Goal: Navigation & Orientation: Find specific page/section

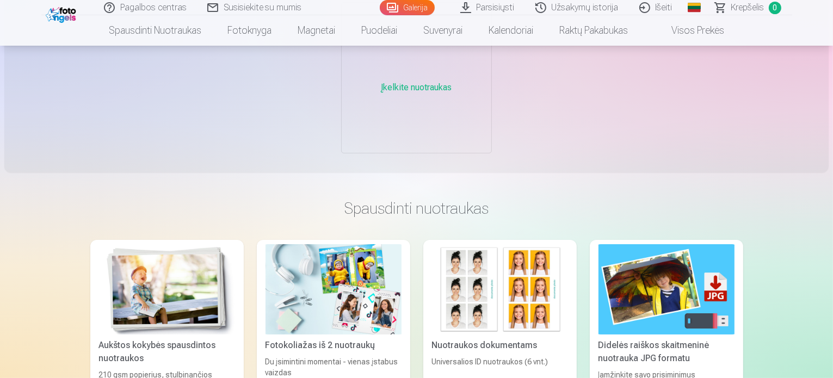
scroll to position [109, 0]
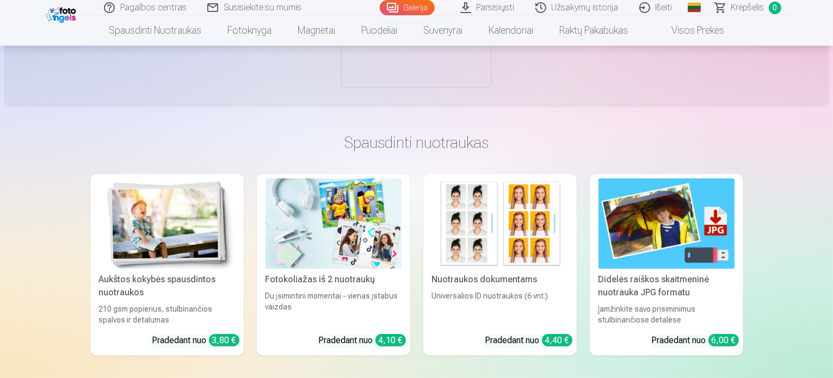
scroll to position [163, 0]
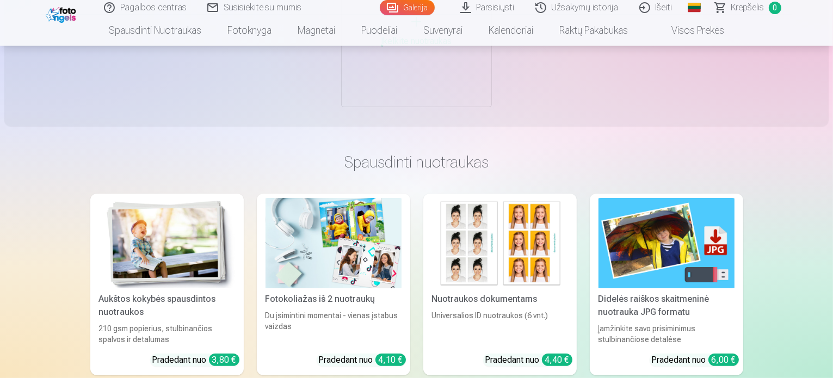
click at [591, 7] on link "Užsakymų istorija" at bounding box center [578, 7] width 104 height 15
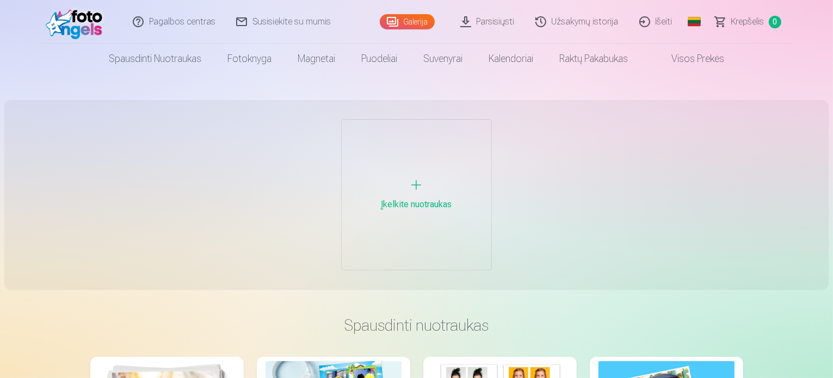
click at [407, 184] on div "Įkelkite nuotraukas" at bounding box center [417, 195] width 150 height 150
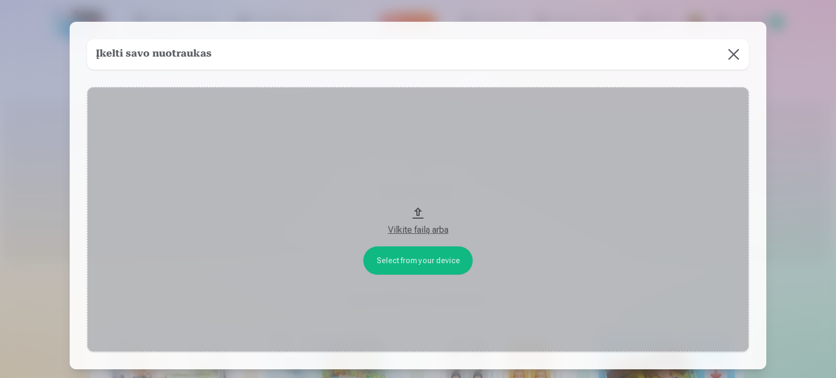
click at [736, 56] on button at bounding box center [734, 54] width 30 height 30
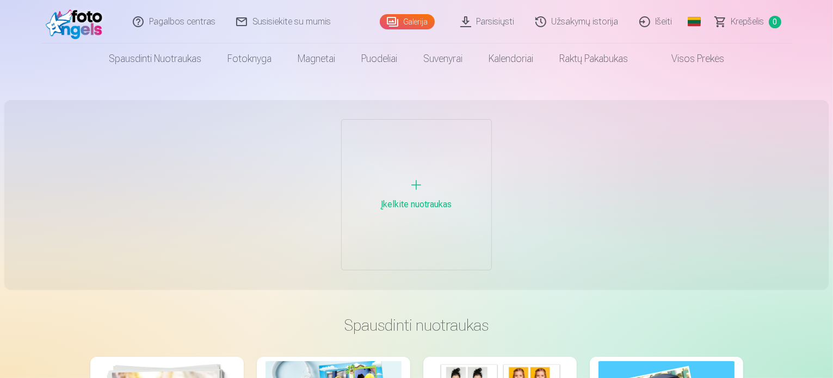
click at [101, 9] on img at bounding box center [77, 21] width 63 height 35
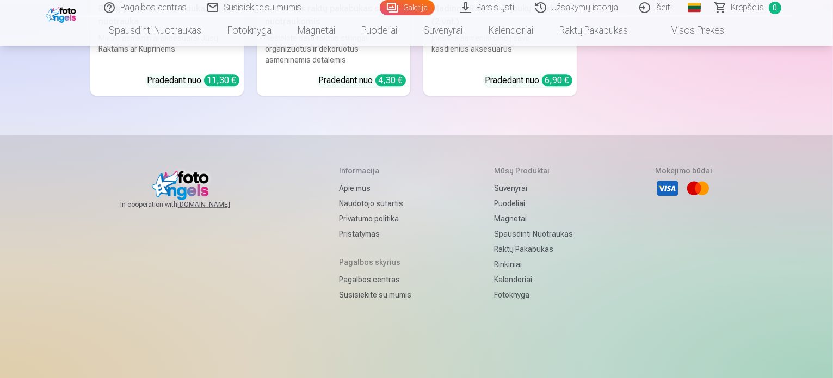
scroll to position [2920, 0]
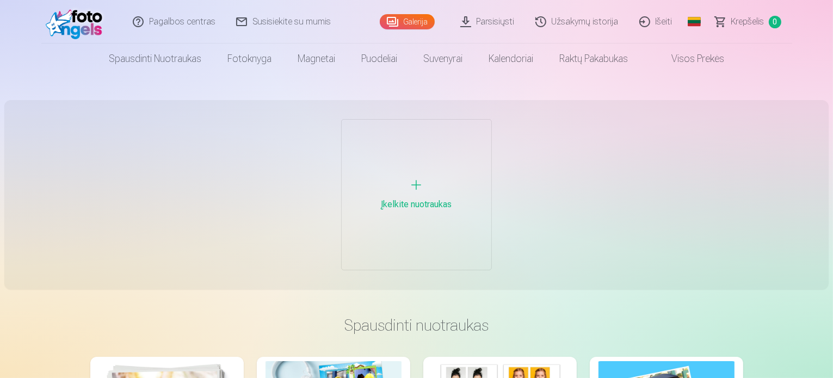
click at [418, 21] on link "Galerija" at bounding box center [407, 21] width 55 height 15
click at [419, 23] on link "Galerija" at bounding box center [407, 21] width 55 height 15
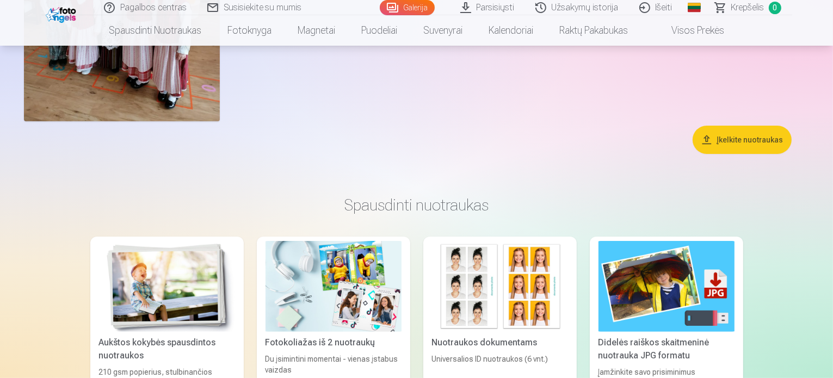
scroll to position [272, 0]
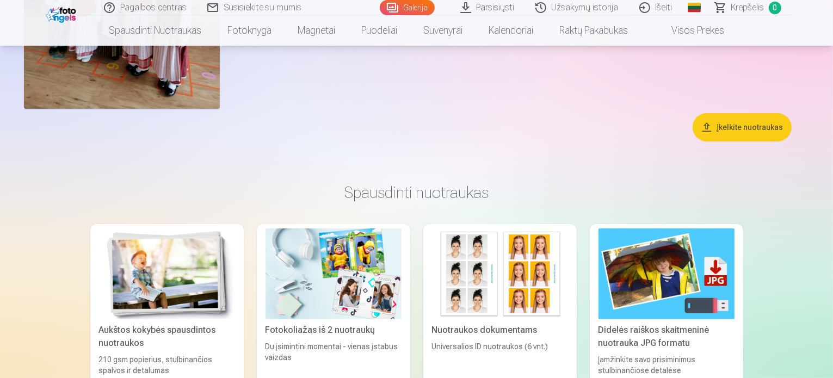
drag, startPoint x: 142, startPoint y: 127, endPoint x: 202, endPoint y: 111, distance: 62.7
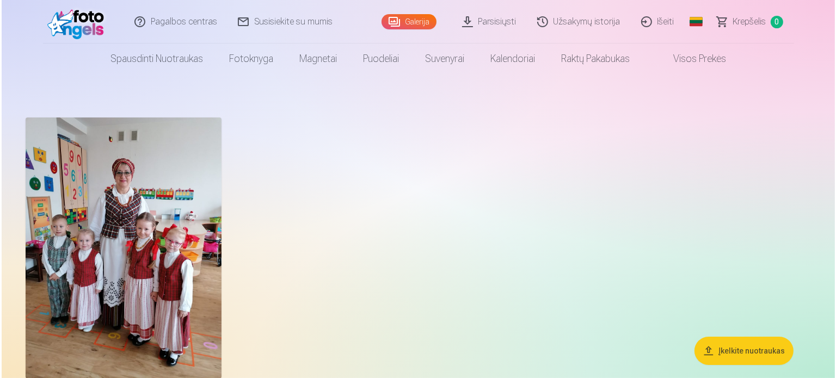
scroll to position [0, 0]
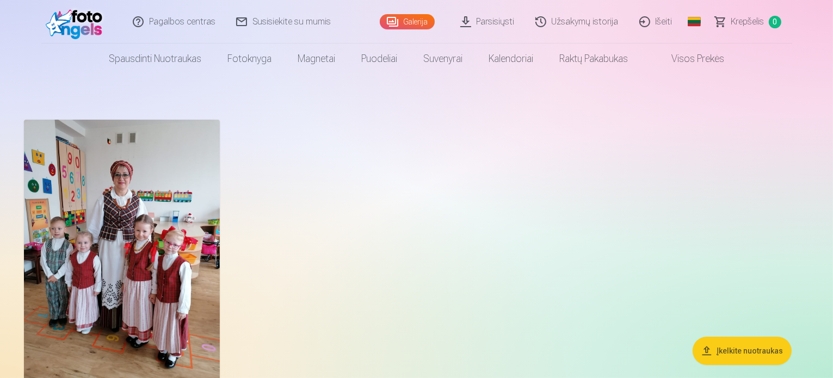
drag, startPoint x: 217, startPoint y: 128, endPoint x: 188, endPoint y: 158, distance: 42.3
drag, startPoint x: 190, startPoint y: 157, endPoint x: 203, endPoint y: 155, distance: 13.2
drag, startPoint x: 203, startPoint y: 155, endPoint x: 230, endPoint y: 159, distance: 27.6
click at [220, 159] on img at bounding box center [122, 250] width 196 height 261
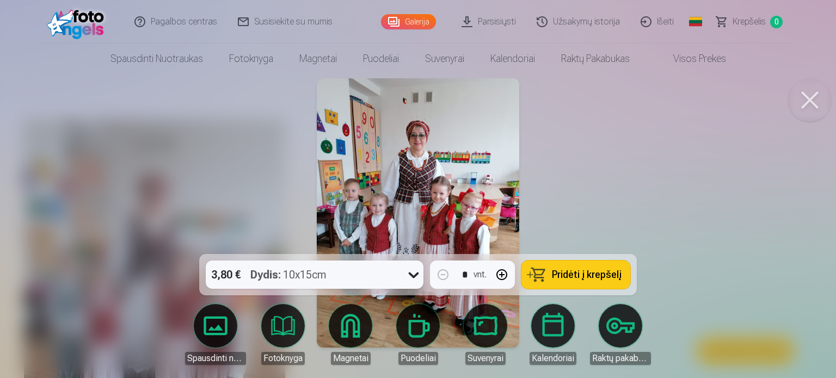
drag, startPoint x: 415, startPoint y: 144, endPoint x: 415, endPoint y: 138, distance: 6.0
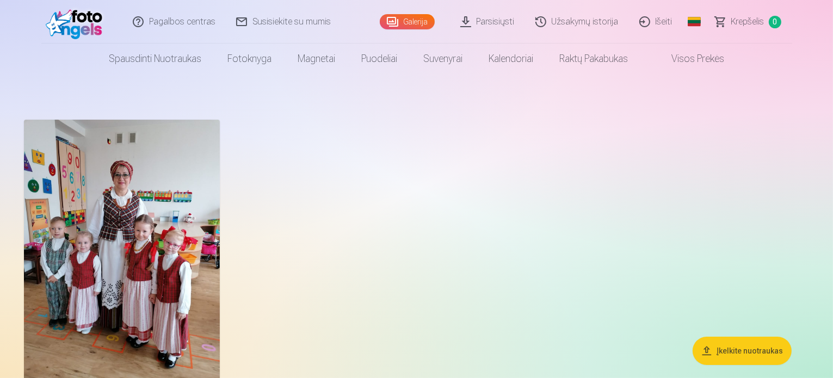
click at [220, 169] on img at bounding box center [122, 250] width 196 height 261
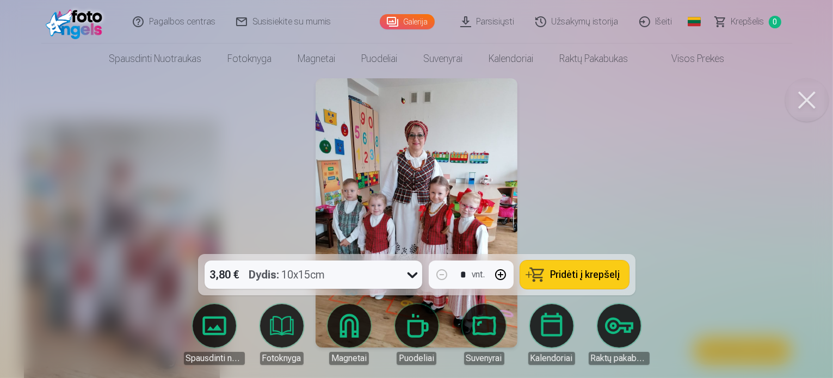
click at [240, 169] on div at bounding box center [416, 189] width 833 height 378
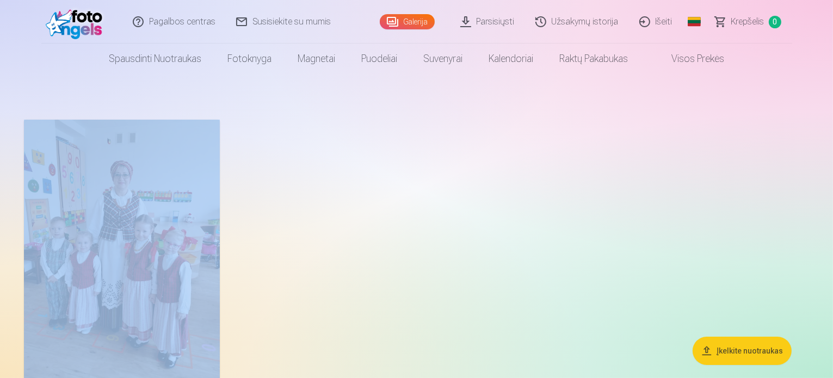
click at [220, 169] on img at bounding box center [122, 250] width 196 height 261
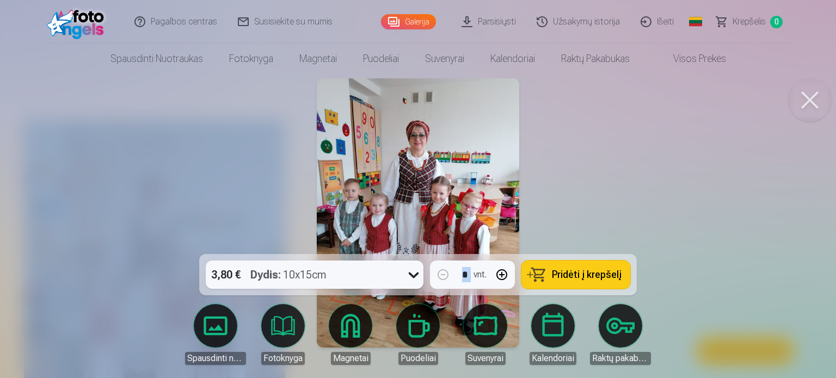
click at [814, 94] on button at bounding box center [810, 100] width 44 height 44
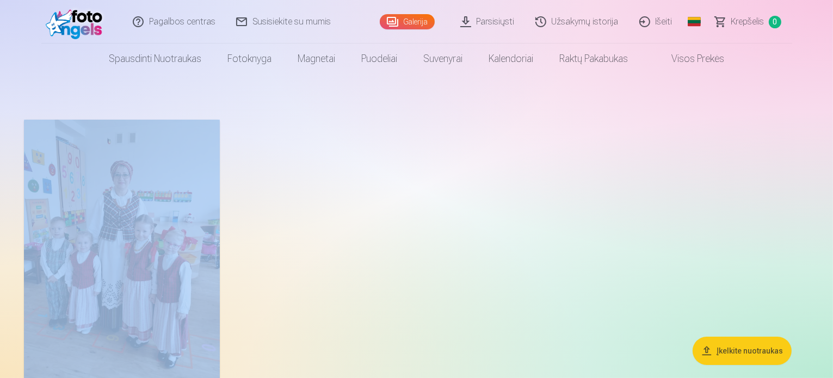
drag, startPoint x: 191, startPoint y: 178, endPoint x: 220, endPoint y: 226, distance: 56.2
drag, startPoint x: 220, startPoint y: 226, endPoint x: 509, endPoint y: 183, distance: 292.1
click at [509, 183] on div at bounding box center [417, 250] width 794 height 270
click at [415, 24] on link "Galerija" at bounding box center [407, 21] width 55 height 15
click at [429, 17] on link "Galerija" at bounding box center [407, 21] width 55 height 15
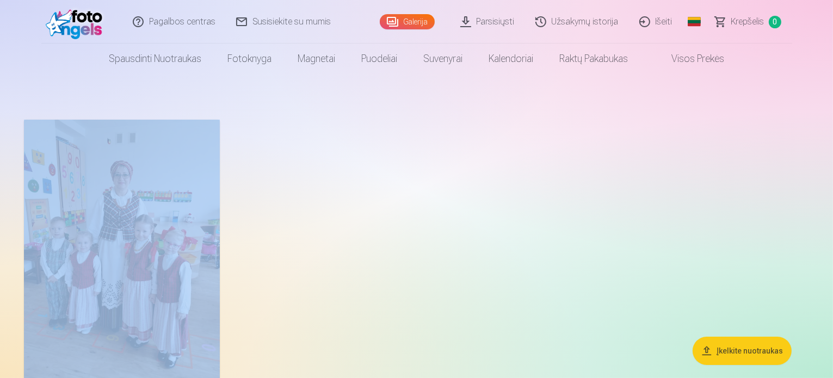
drag, startPoint x: 416, startPoint y: 21, endPoint x: 251, endPoint y: 199, distance: 242.3
